Goal: Task Accomplishment & Management: Manage account settings

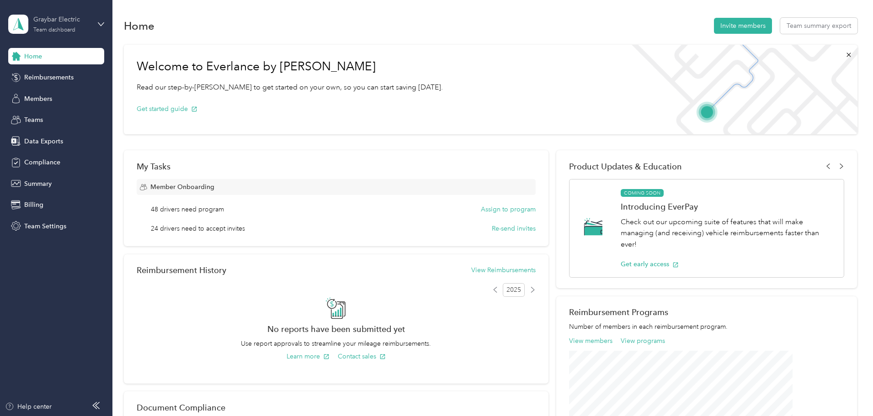
click at [54, 31] on div "Team dashboard" at bounding box center [54, 29] width 42 height 5
click at [55, 99] on div "Personal dashboard" at bounding box center [156, 96] width 283 height 16
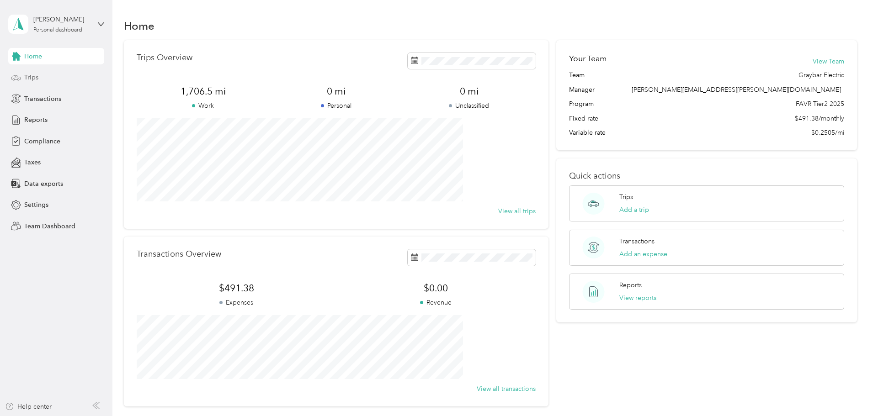
click at [36, 77] on span "Trips" at bounding box center [31, 78] width 14 height 10
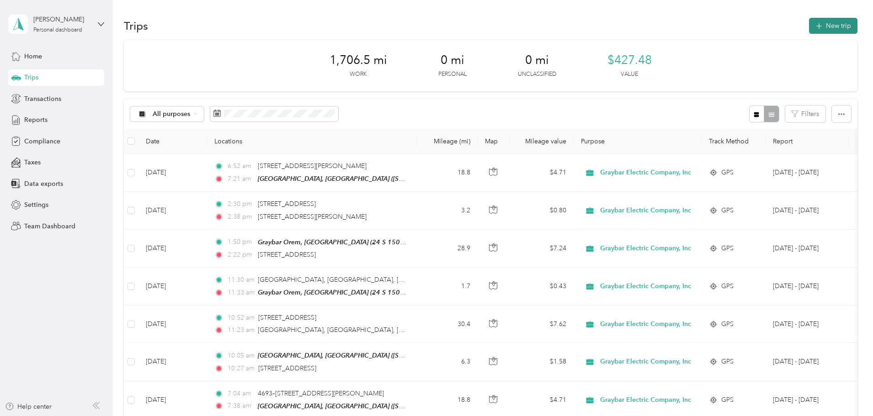
click at [809, 30] on button "New trip" at bounding box center [833, 26] width 48 height 16
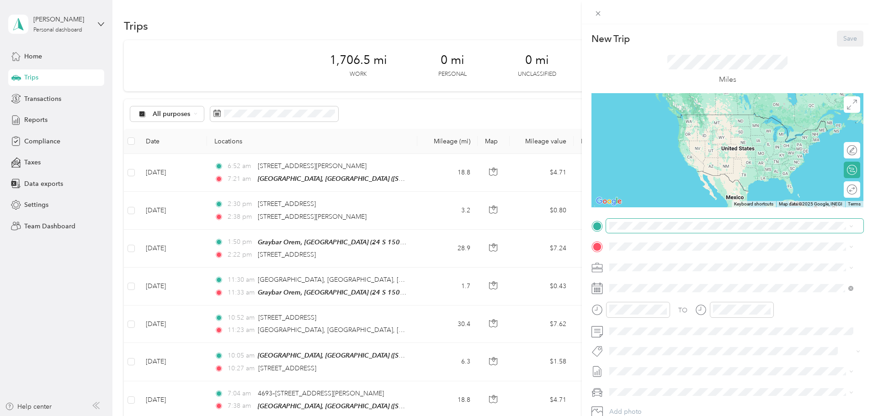
click at [637, 230] on span at bounding box center [734, 226] width 257 height 15
click at [401, 178] on div "New Trip Save This trip cannot be edited because it is either under review, app…" at bounding box center [436, 208] width 873 height 416
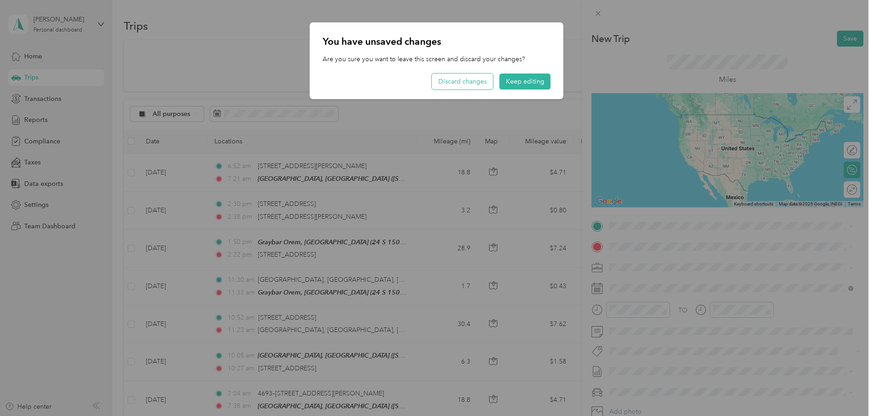
click at [466, 86] on button "Discard changes" at bounding box center [462, 82] width 61 height 16
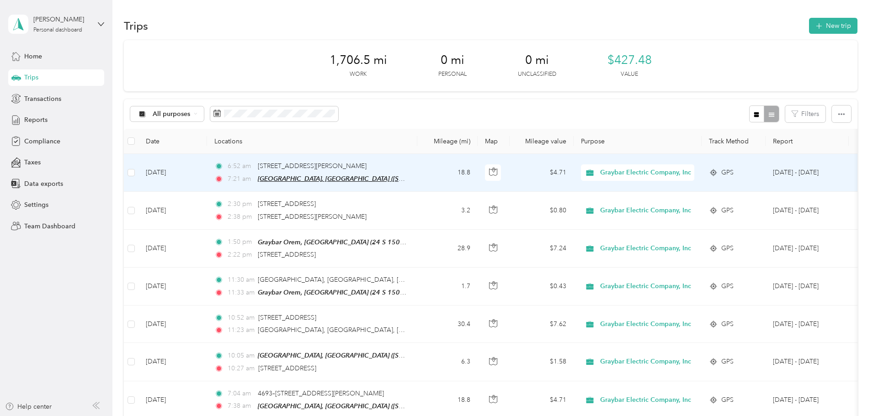
click at [357, 181] on span "[GEOGRAPHIC_DATA], [GEOGRAPHIC_DATA] ([STREET_ADDRESS][US_STATE])" at bounding box center [371, 179] width 227 height 8
click at [356, 158] on button "Edit Place" at bounding box center [347, 156] width 52 height 16
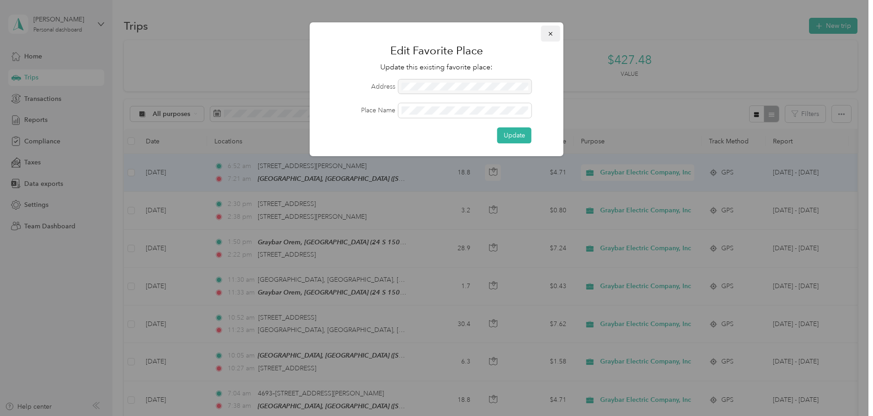
click at [549, 33] on icon "button" at bounding box center [550, 34] width 6 height 6
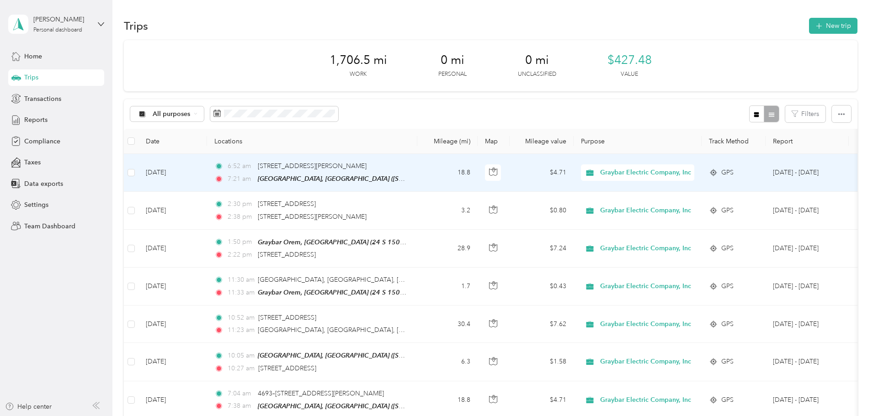
click at [207, 173] on td "[DATE]" at bounding box center [172, 173] width 69 height 38
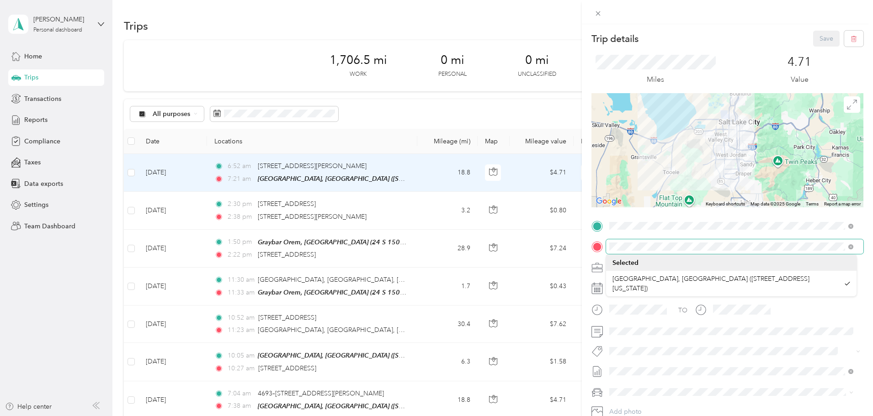
click at [593, 254] on div "TO Add photo" at bounding box center [727, 329] width 272 height 221
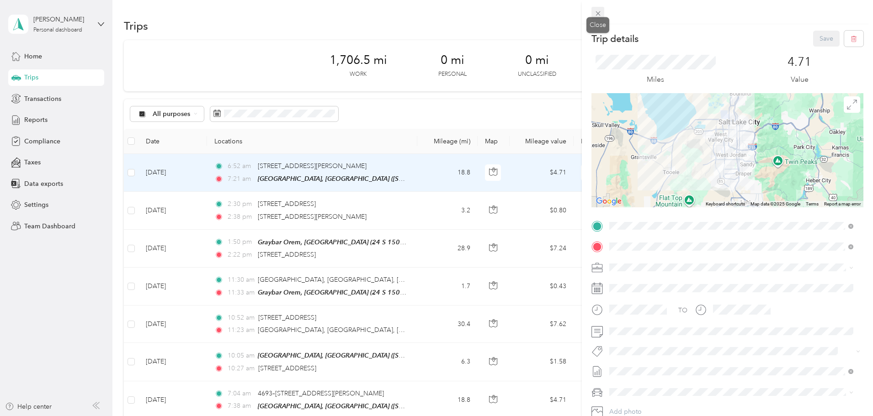
click at [601, 16] on icon at bounding box center [598, 14] width 8 height 8
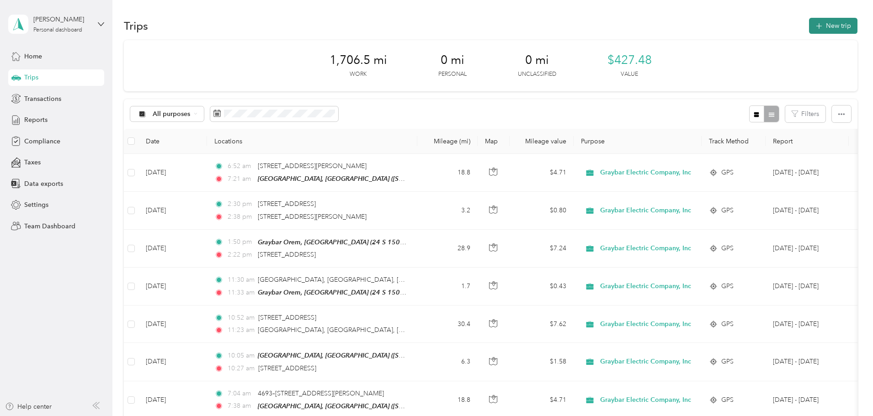
click at [809, 29] on button "New trip" at bounding box center [833, 26] width 48 height 16
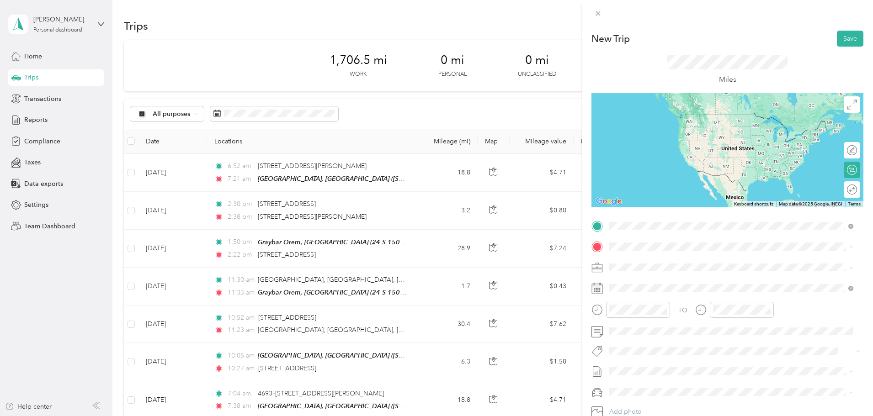
click at [711, 255] on span "[STREET_ADDRESS][US_STATE]" at bounding box center [671, 259] width 91 height 8
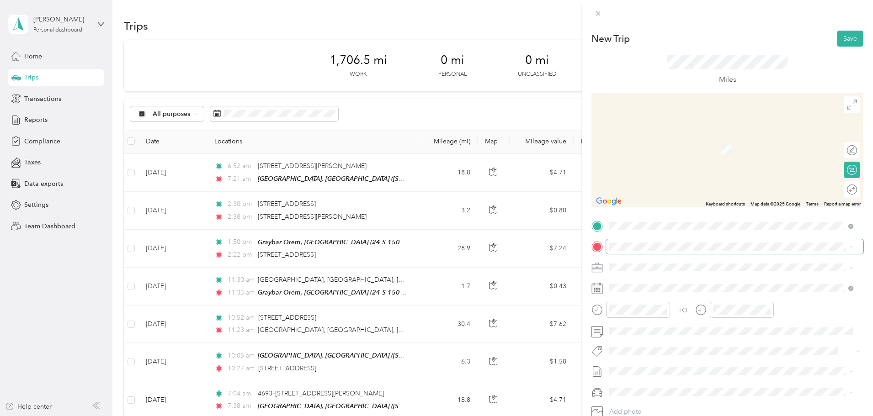
click at [625, 253] on div "No results found Check your spelling or try another address" at bounding box center [731, 276] width 250 height 52
click at [660, 282] on span "[STREET_ADDRESS][US_STATE]" at bounding box center [671, 280] width 91 height 8
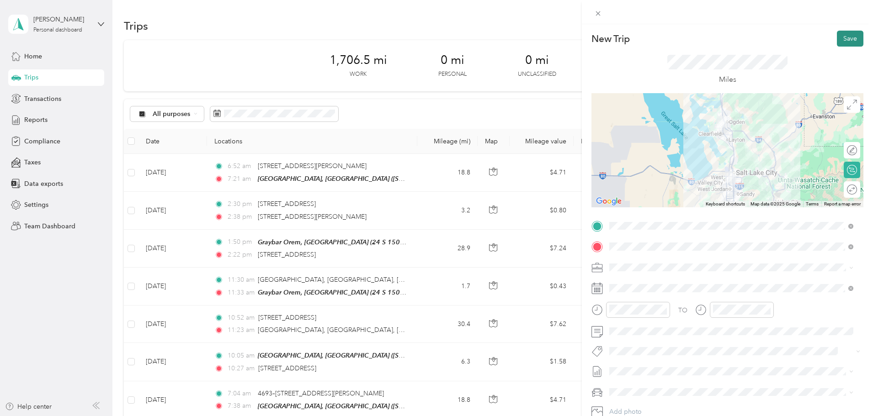
click at [841, 34] on button "Save" at bounding box center [850, 39] width 26 height 16
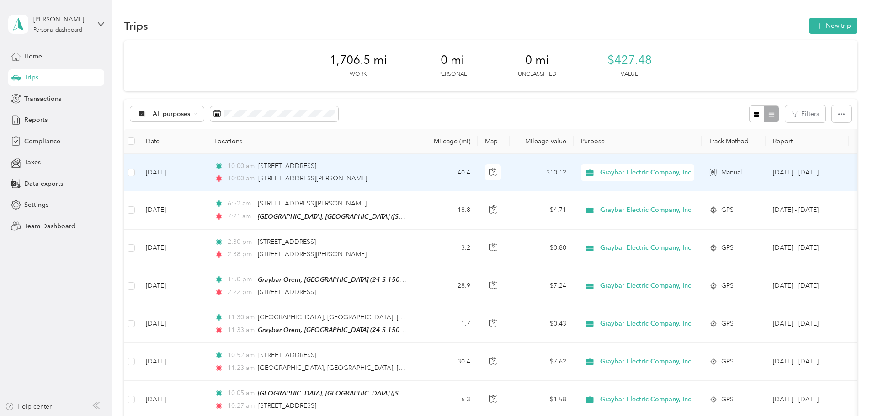
click at [207, 169] on td "[DATE]" at bounding box center [172, 172] width 69 height 37
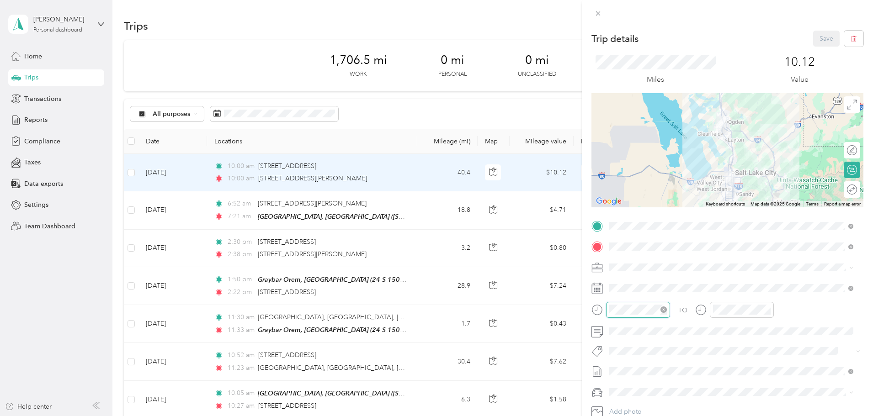
scroll to position [55, 0]
click at [620, 246] on div "09" at bounding box center [619, 248] width 22 height 13
click at [620, 247] on div "09" at bounding box center [619, 248] width 22 height 13
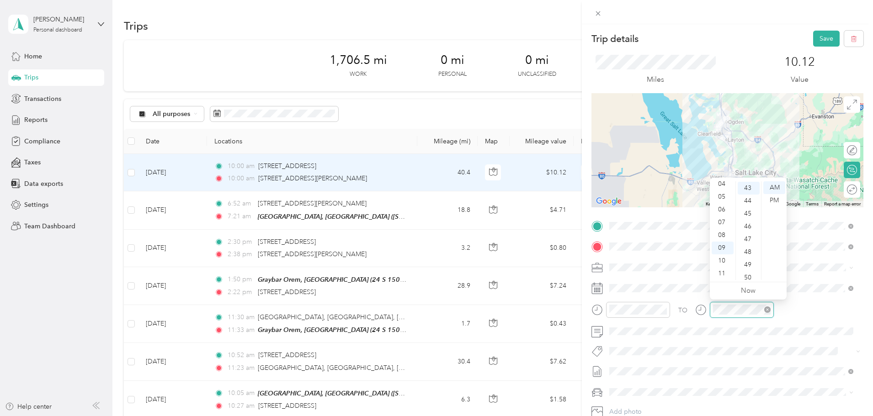
scroll to position [550, 0]
click at [813, 36] on button "Save" at bounding box center [826, 39] width 26 height 16
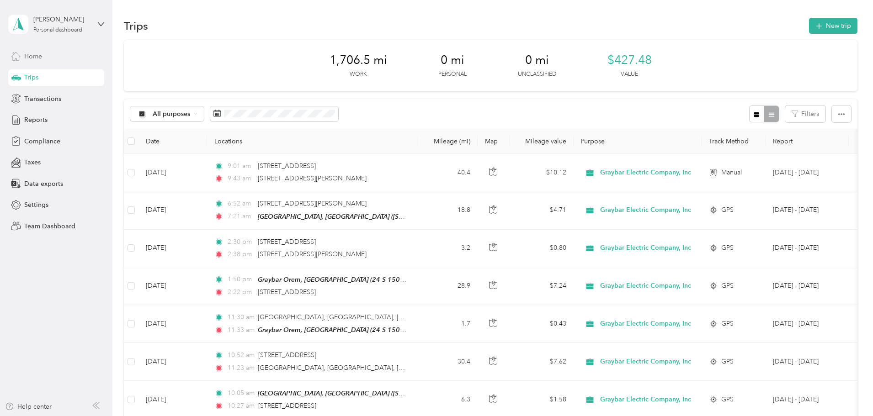
click at [42, 58] on span "Home" at bounding box center [33, 57] width 18 height 10
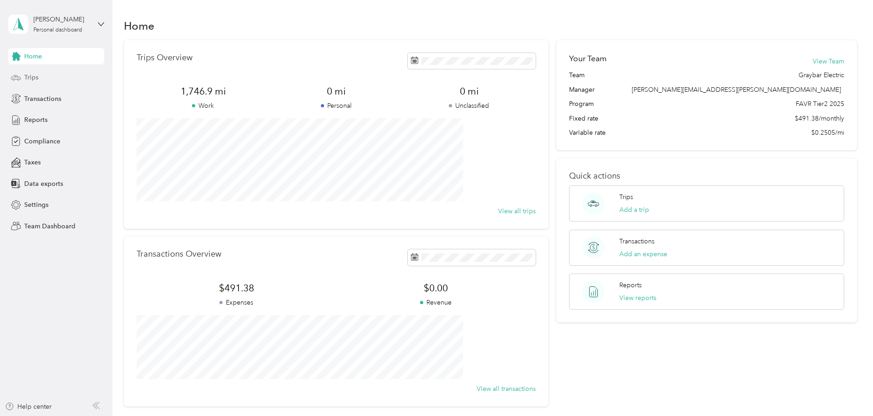
click at [36, 75] on span "Trips" at bounding box center [31, 78] width 14 height 10
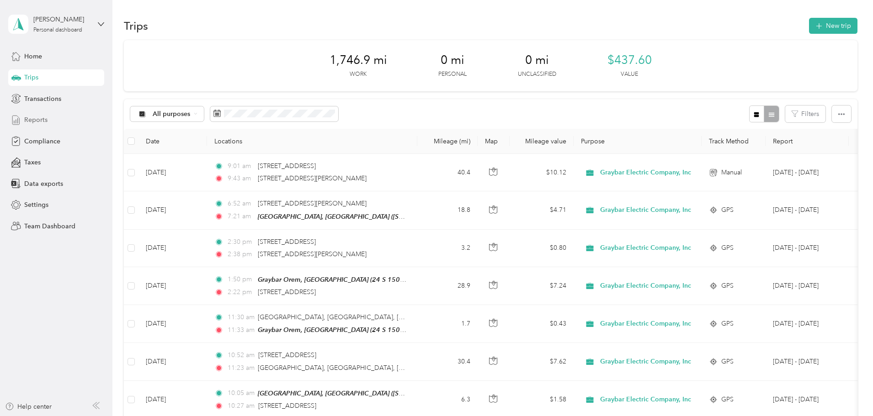
click at [30, 123] on span "Reports" at bounding box center [35, 120] width 23 height 10
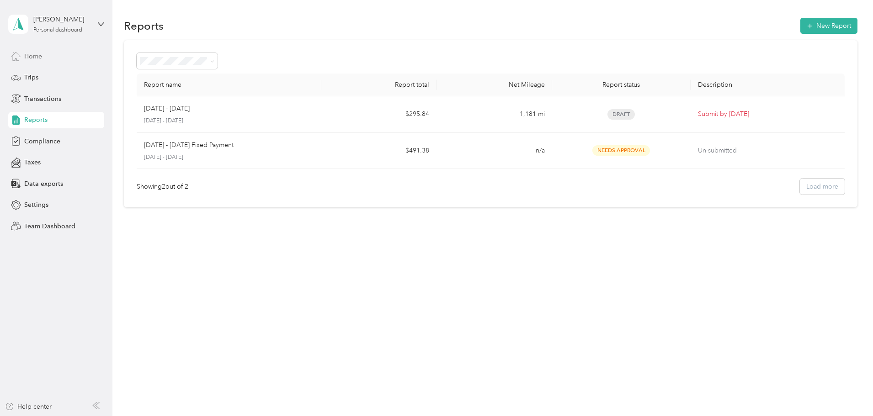
click at [31, 57] on span "Home" at bounding box center [33, 57] width 18 height 10
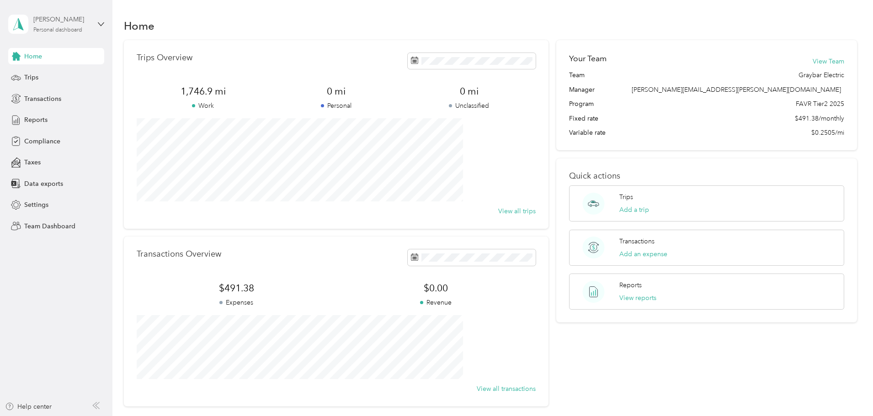
click at [74, 27] on div "Personal dashboard" at bounding box center [57, 29] width 49 height 5
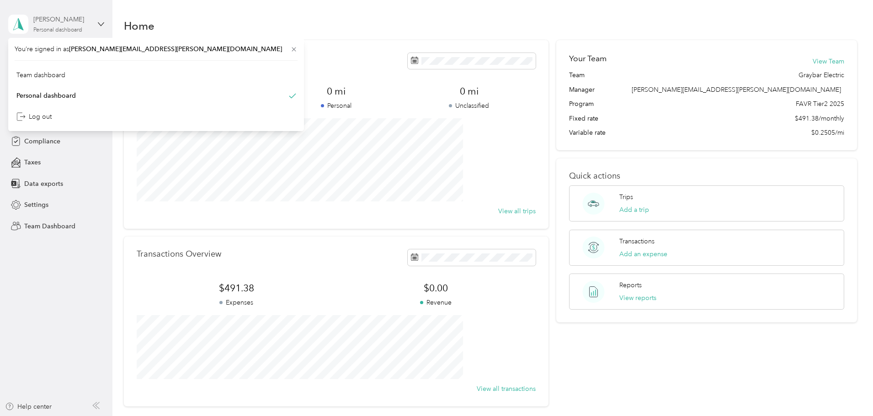
click at [72, 19] on div "[PERSON_NAME]" at bounding box center [61, 20] width 57 height 10
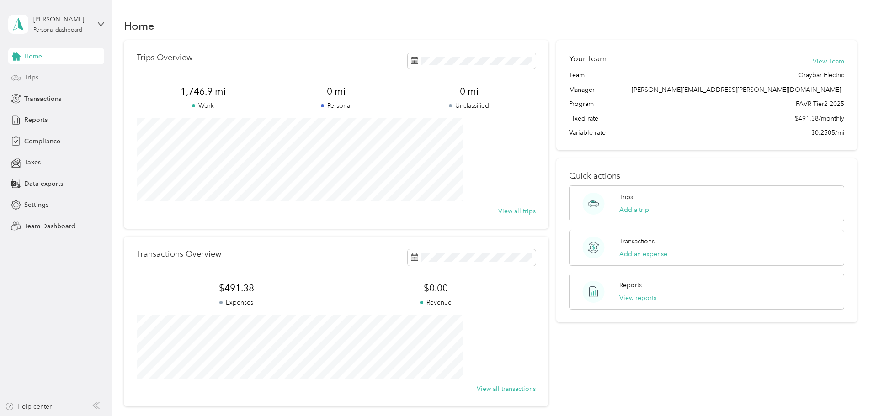
click at [34, 79] on span "Trips" at bounding box center [31, 78] width 14 height 10
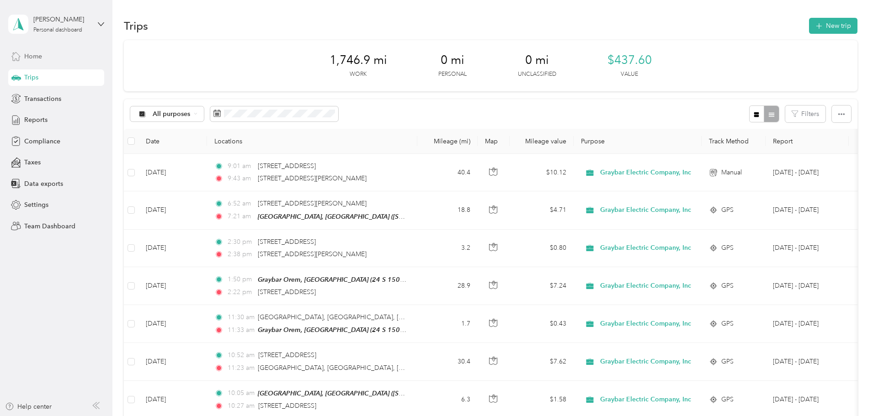
click at [37, 56] on span "Home" at bounding box center [33, 57] width 18 height 10
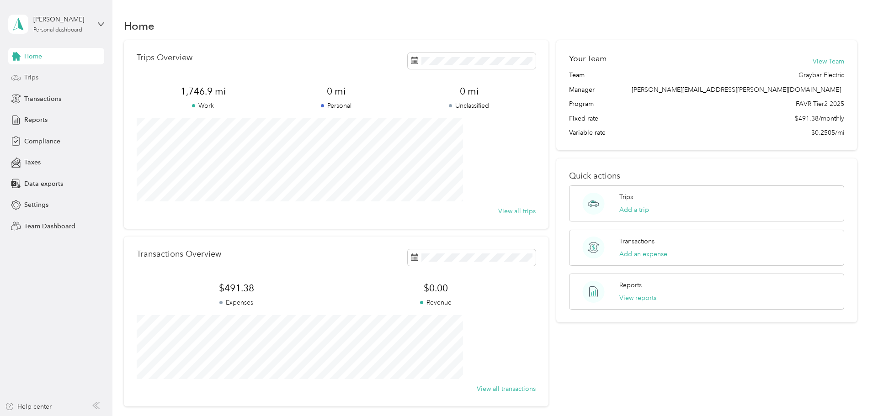
click at [32, 75] on span "Trips" at bounding box center [31, 78] width 14 height 10
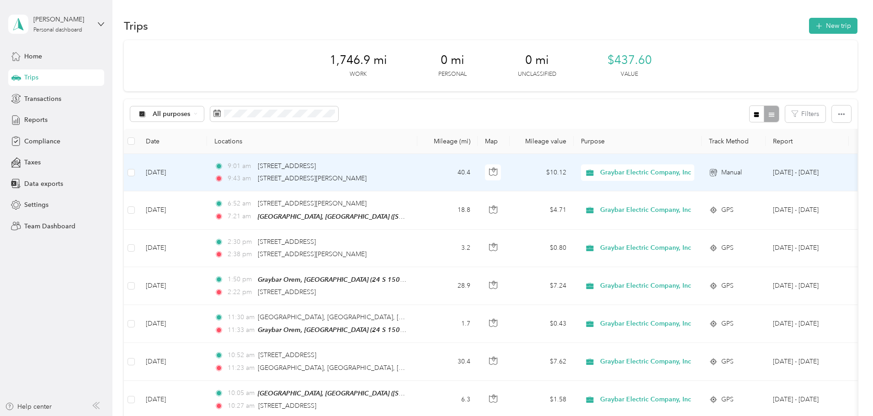
click at [207, 171] on td "[DATE]" at bounding box center [172, 172] width 69 height 37
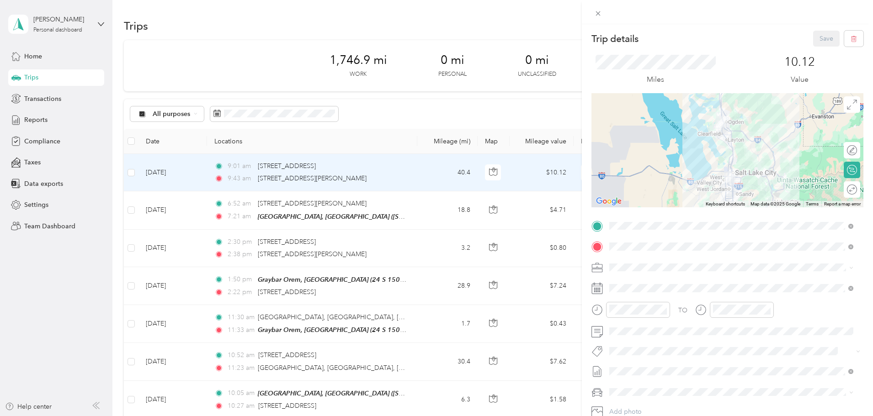
click at [212, 211] on div "Trip details Save This trip cannot be edited because it is either under review,…" at bounding box center [436, 208] width 873 height 416
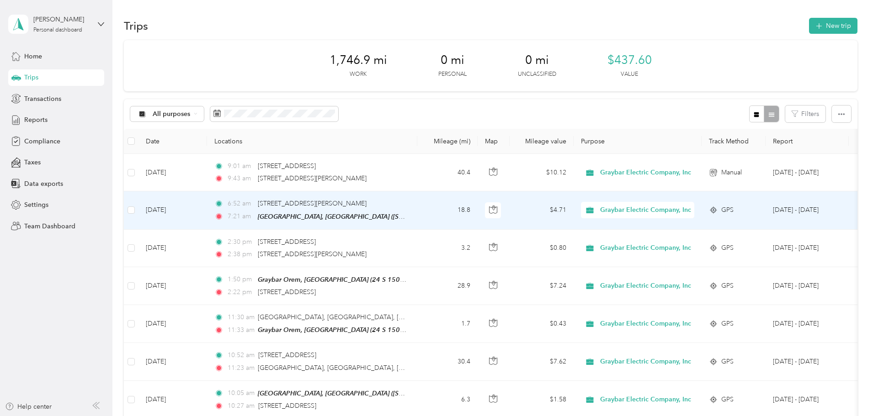
click at [207, 208] on td "[DATE]" at bounding box center [172, 210] width 69 height 38
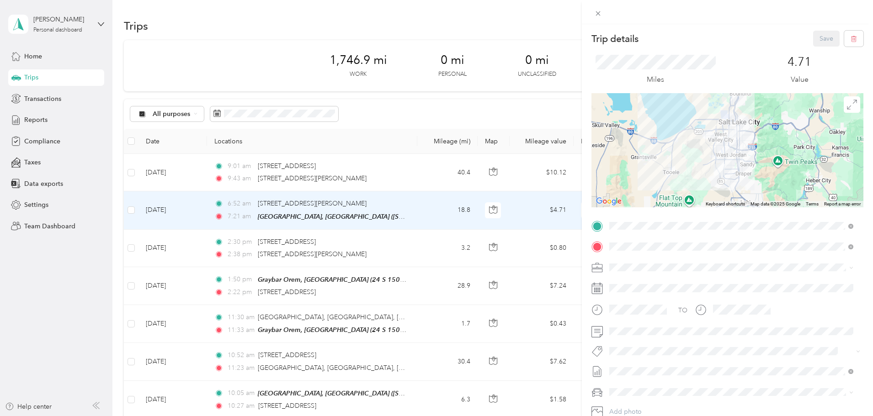
click at [216, 174] on div "Trip details Save This trip cannot be edited because it is either under review,…" at bounding box center [436, 208] width 873 height 416
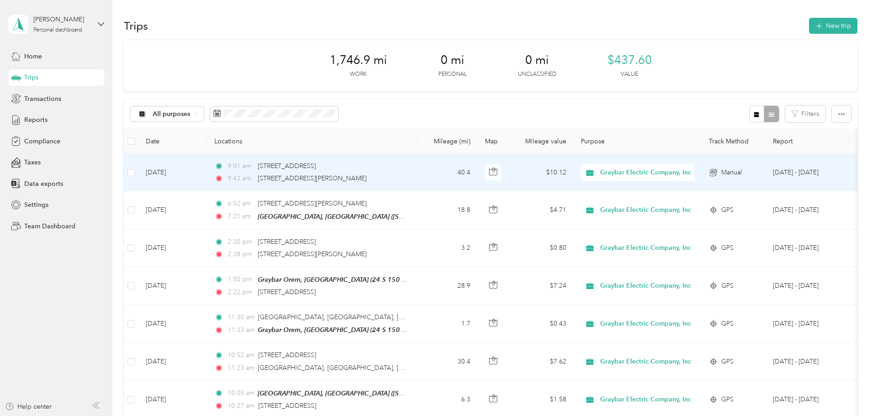
click at [207, 172] on td "[DATE]" at bounding box center [172, 172] width 69 height 37
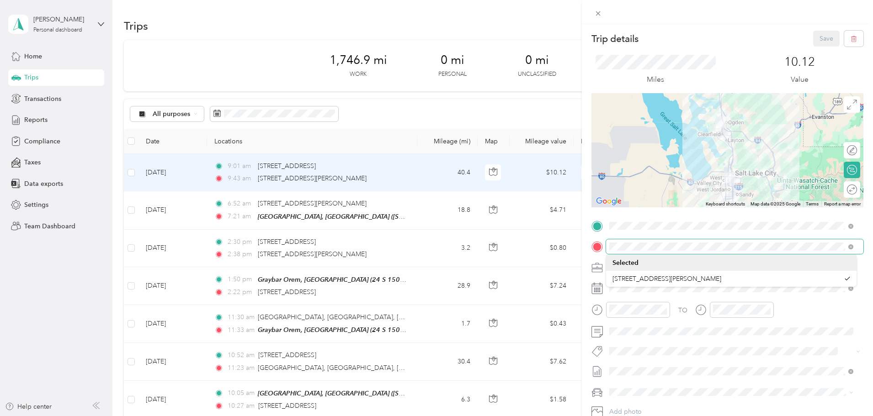
click at [599, 244] on div at bounding box center [727, 246] width 272 height 15
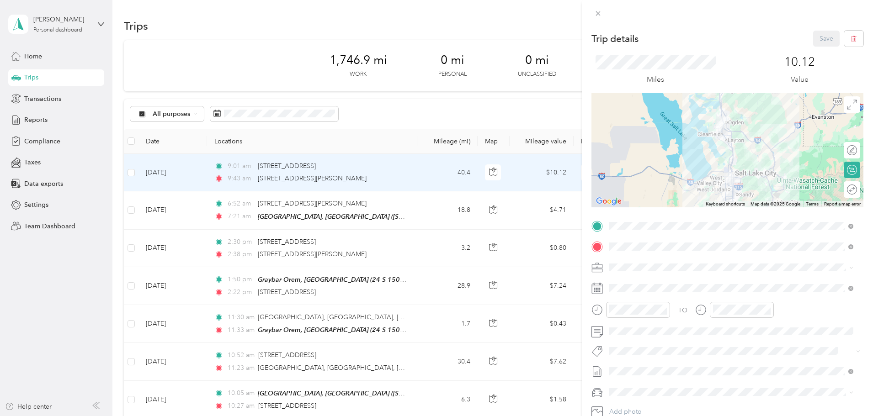
click at [37, 71] on div "Trip details Save This trip cannot be edited because it is either under review,…" at bounding box center [436, 208] width 873 height 416
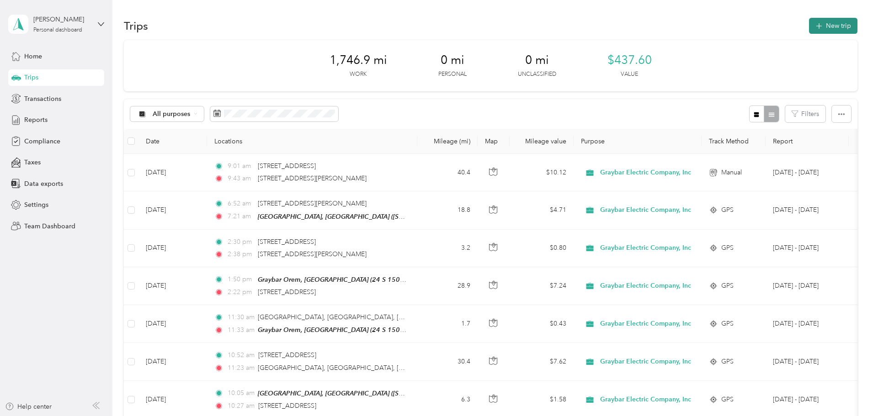
click at [813, 24] on icon "button" at bounding box center [818, 26] width 11 height 11
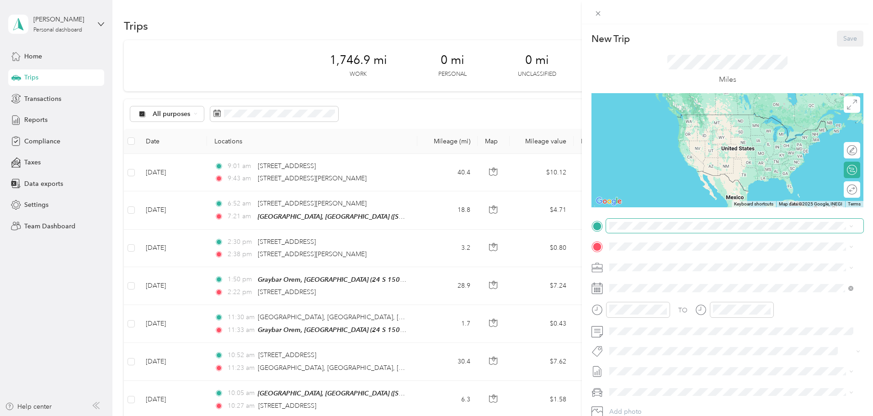
click at [644, 230] on span at bounding box center [734, 226] width 257 height 15
click at [660, 262] on span "[STREET_ADDRESS][US_STATE]" at bounding box center [671, 259] width 91 height 8
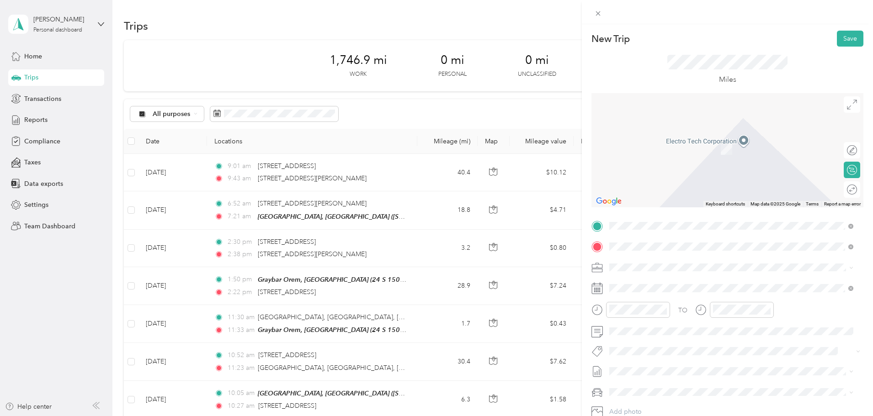
click at [665, 281] on span "[STREET_ADDRESS][US_STATE]" at bounding box center [671, 280] width 91 height 8
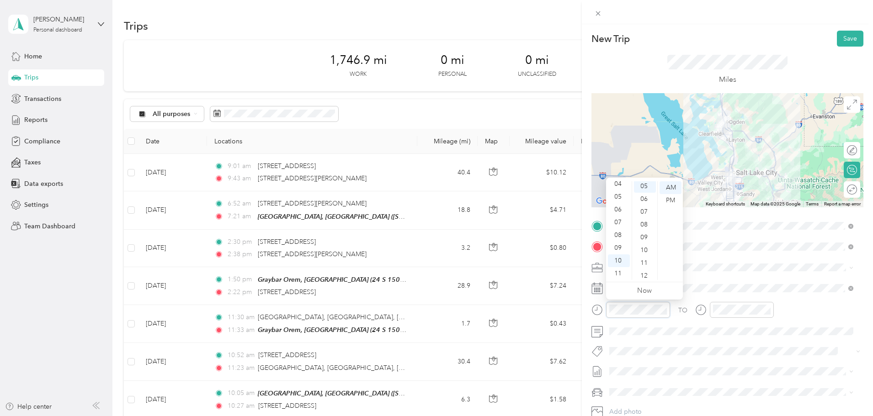
scroll to position [64, 0]
click at [707, 342] on div "TO Add photo" at bounding box center [727, 329] width 272 height 221
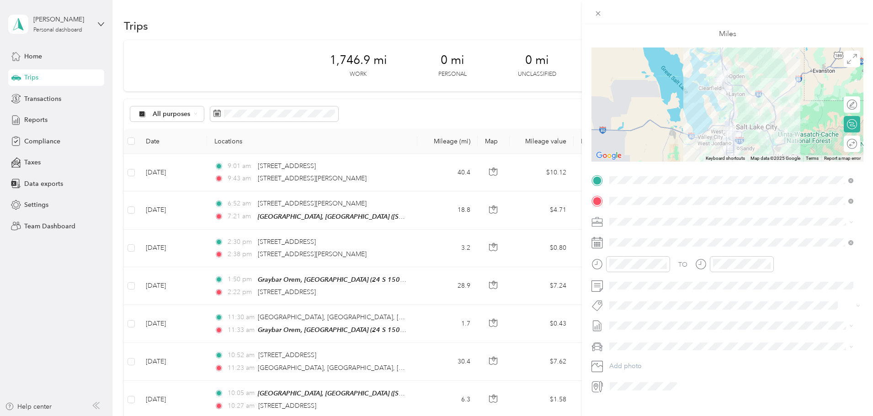
scroll to position [0, 0]
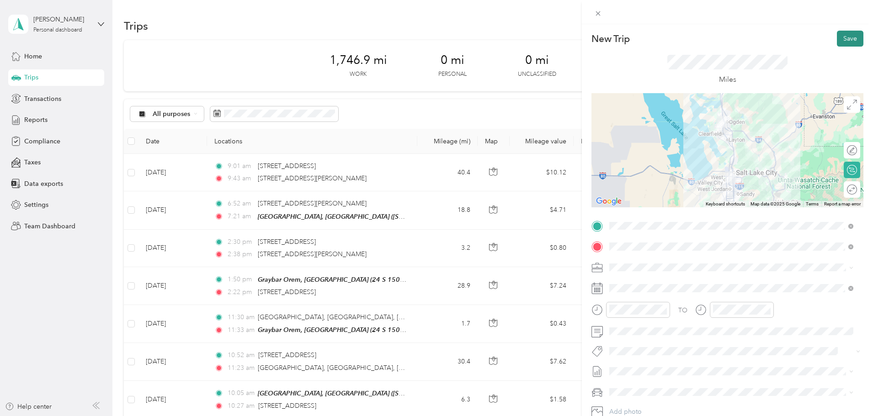
click at [841, 37] on button "Save" at bounding box center [850, 39] width 26 height 16
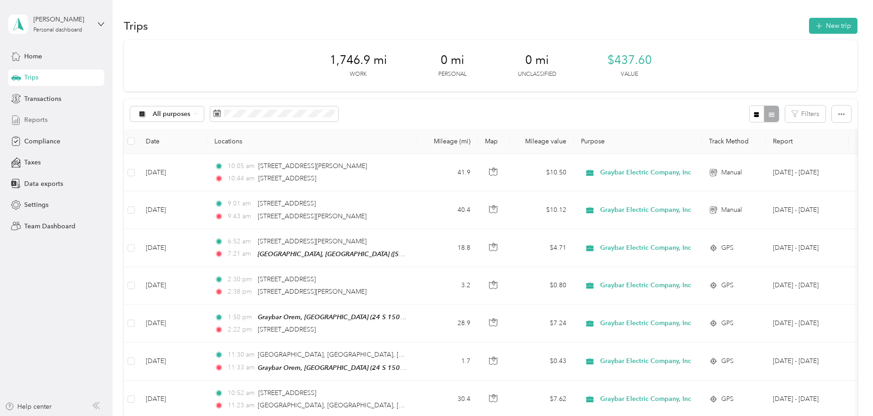
click at [54, 119] on div "Reports" at bounding box center [56, 120] width 96 height 16
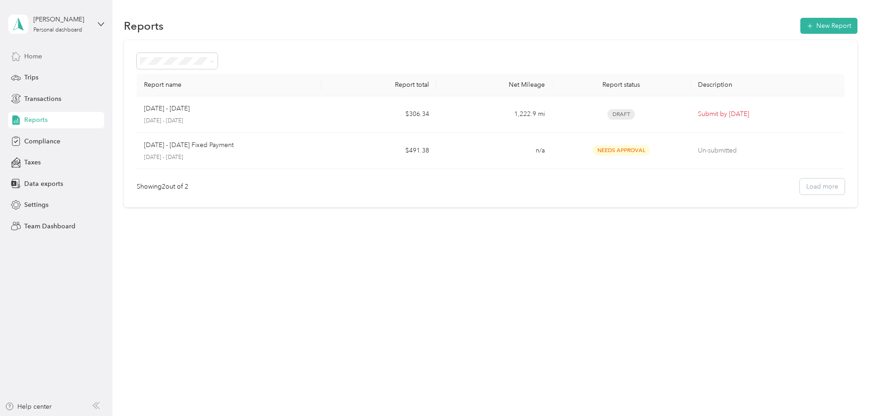
click at [23, 59] on div "Home" at bounding box center [56, 56] width 96 height 16
